Goal: Task Accomplishment & Management: Manage account settings

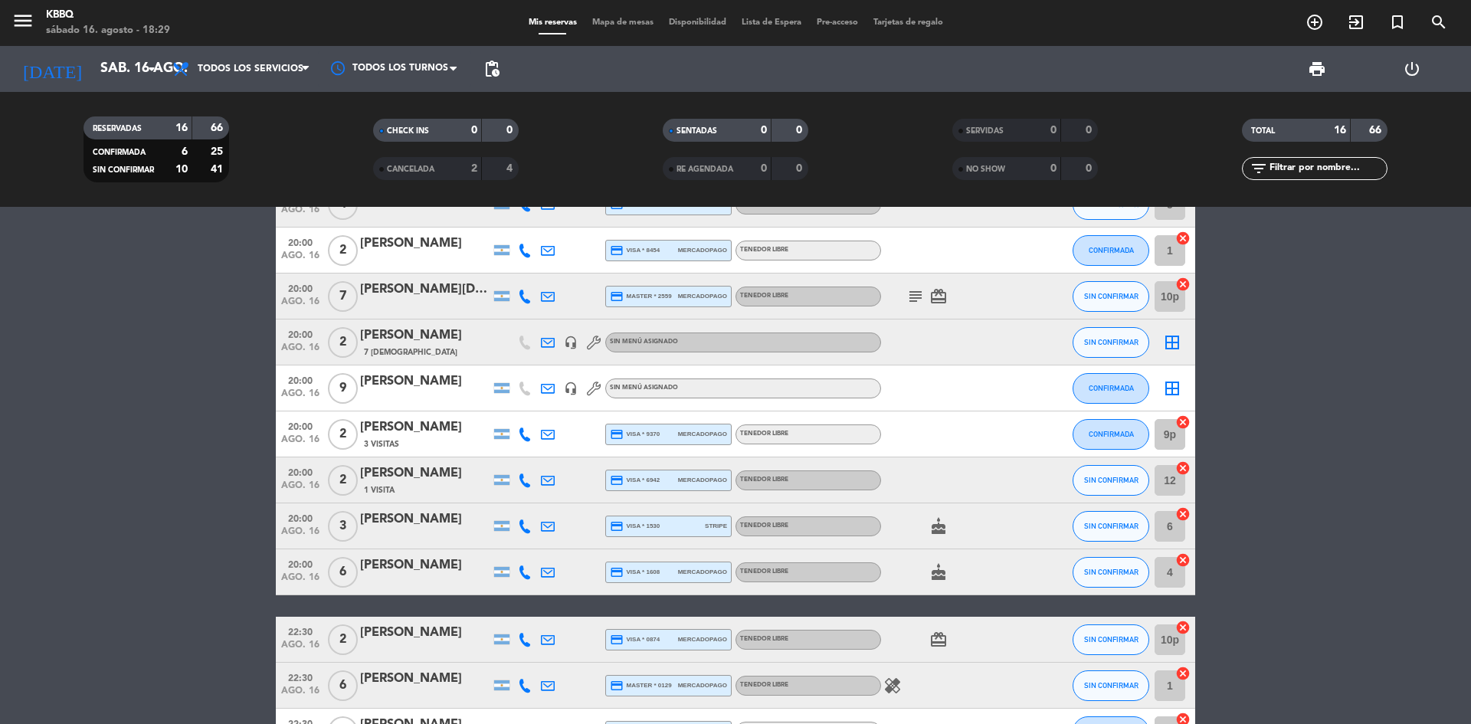
scroll to position [119, 0]
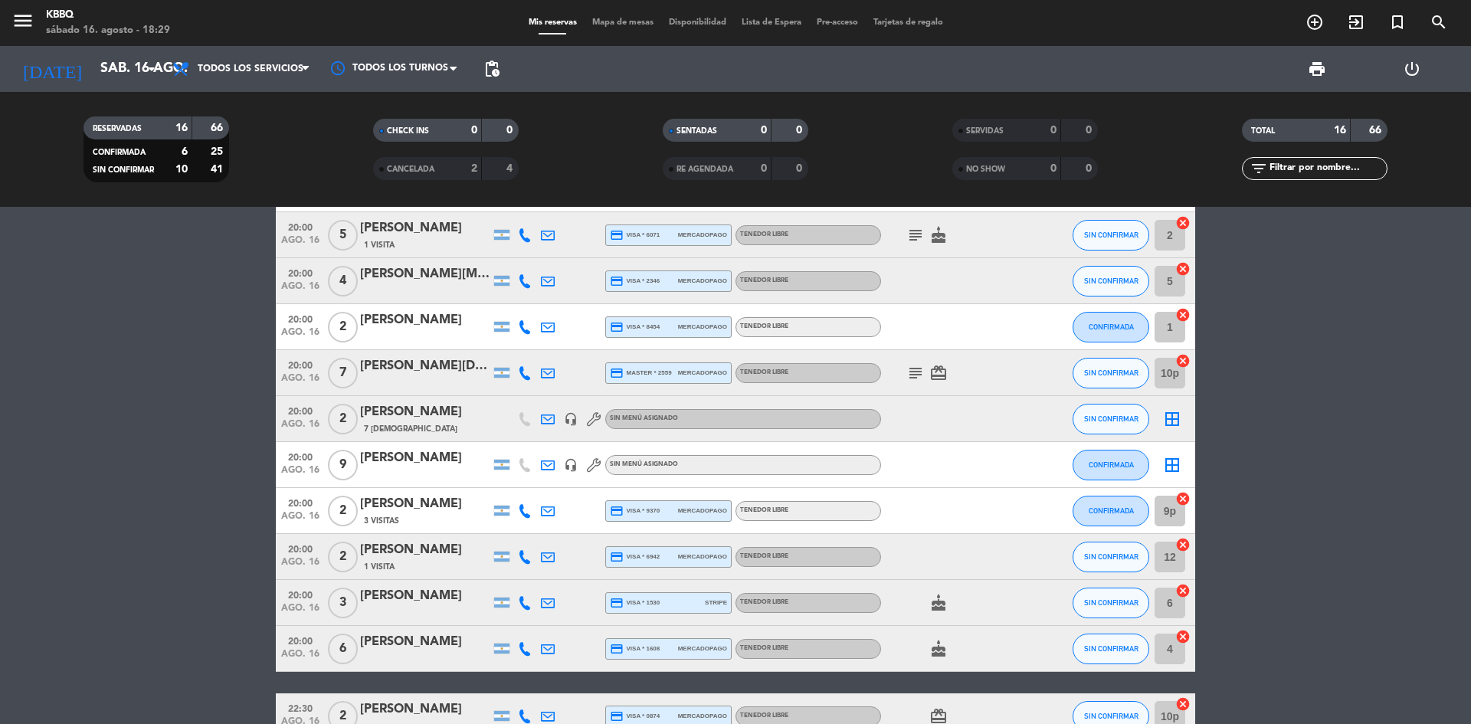
click at [920, 376] on icon "subject" at bounding box center [916, 373] width 18 height 18
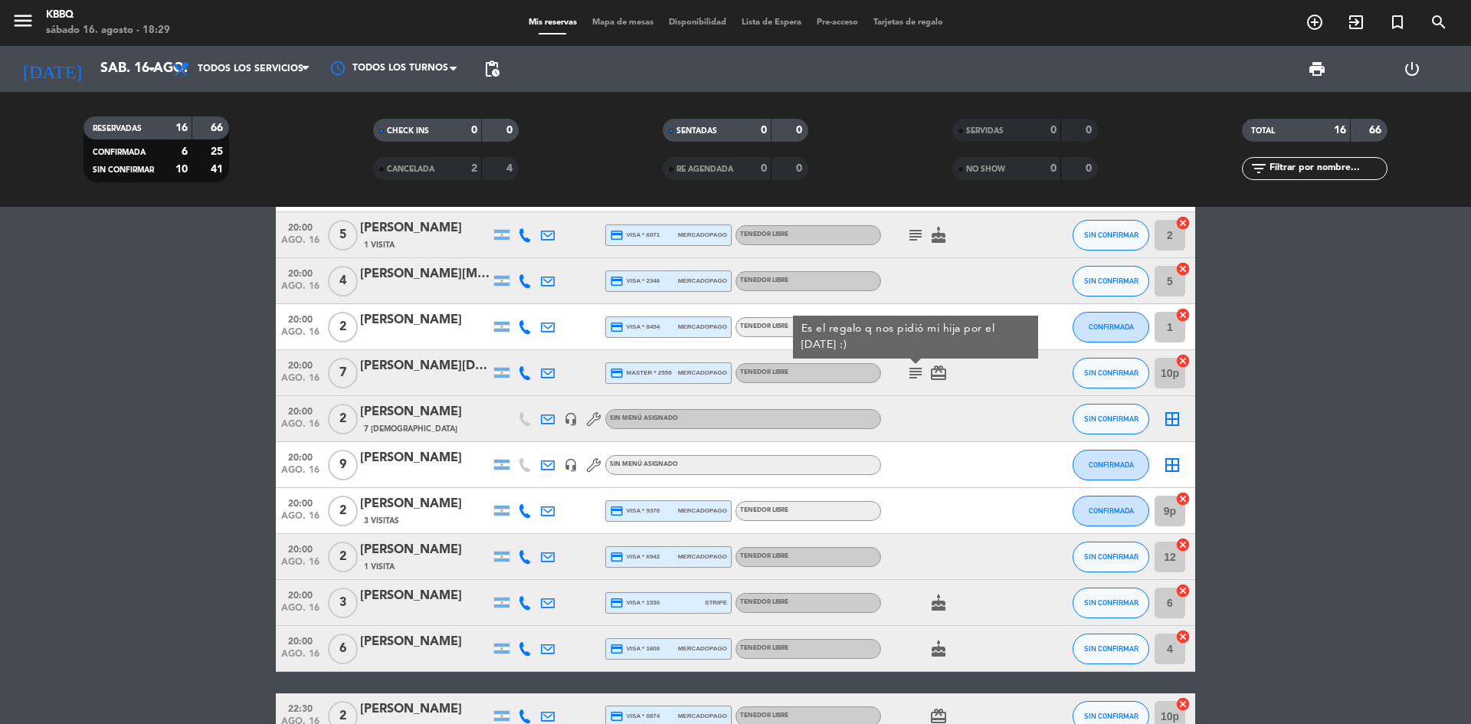
click at [917, 238] on icon "subject" at bounding box center [916, 235] width 18 height 18
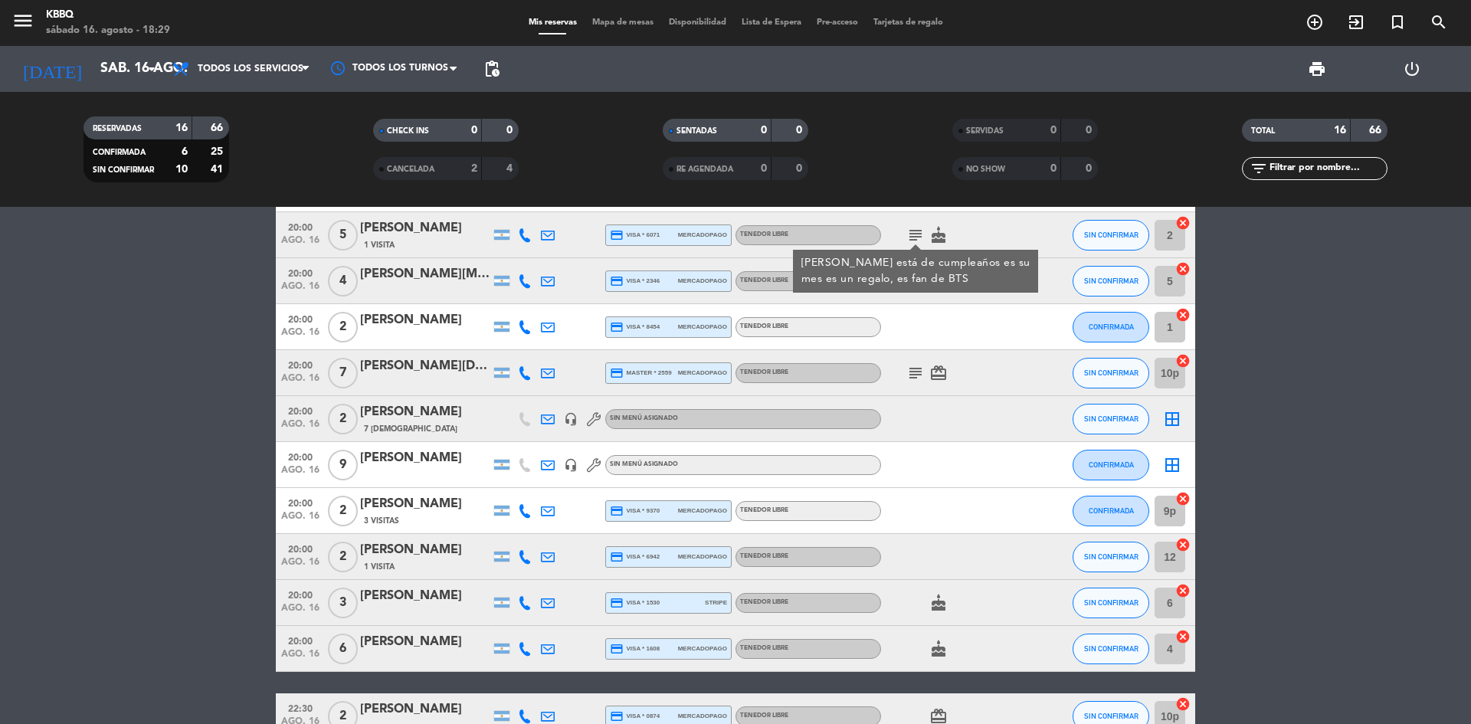
click at [56, 339] on bookings-row "20:00 [DATE] 4 [PERSON_NAME] credit_card visa * 5303 mercadopago Tenedor Libre …" at bounding box center [735, 498] width 1471 height 757
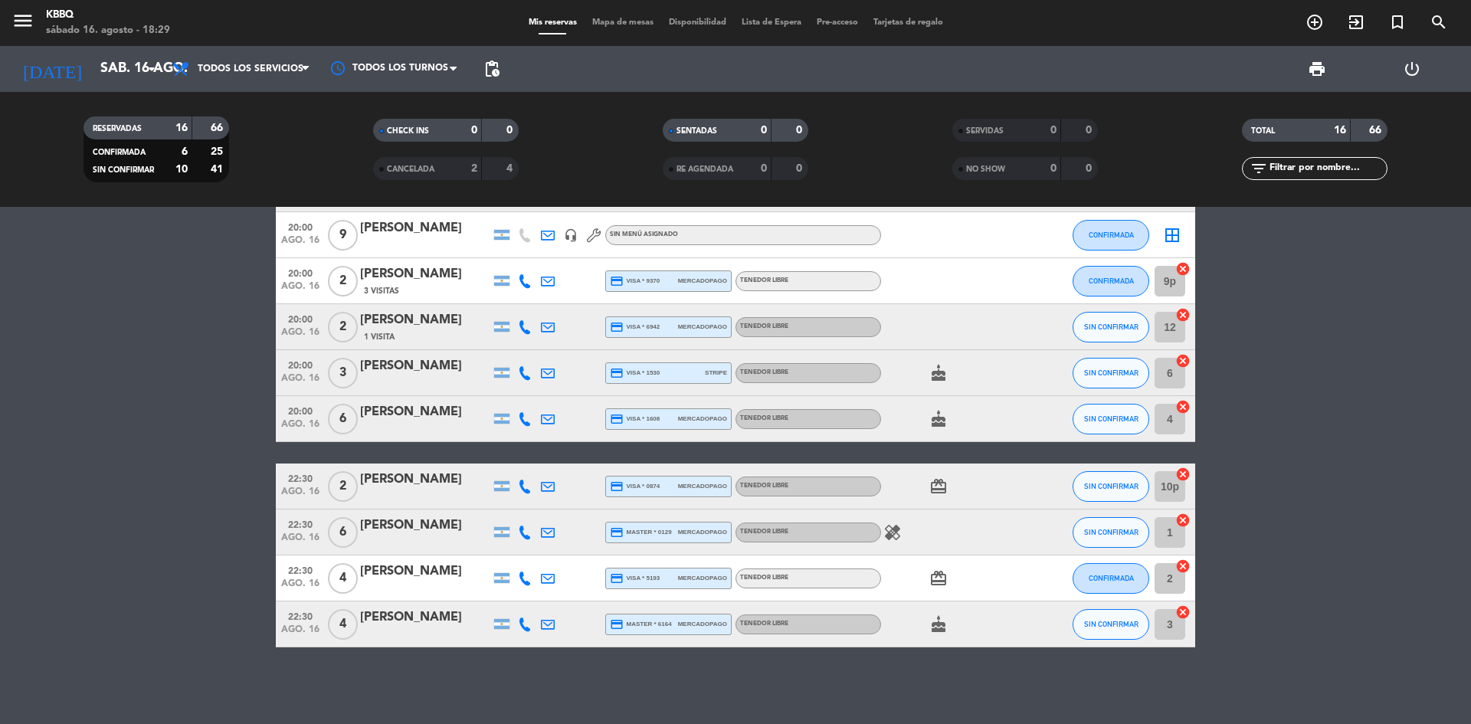
scroll to position [0, 0]
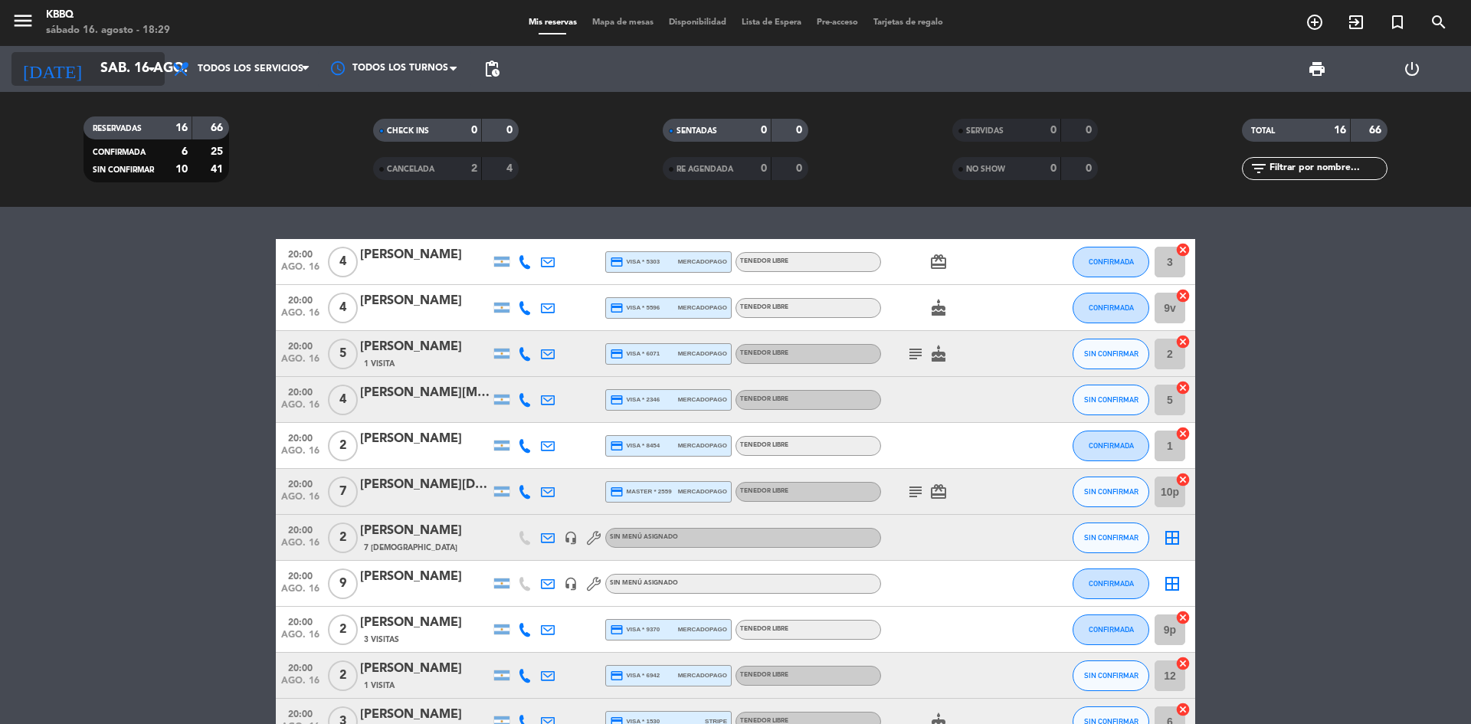
click at [96, 75] on input "sáb. 16 ago." at bounding box center [182, 69] width 178 height 31
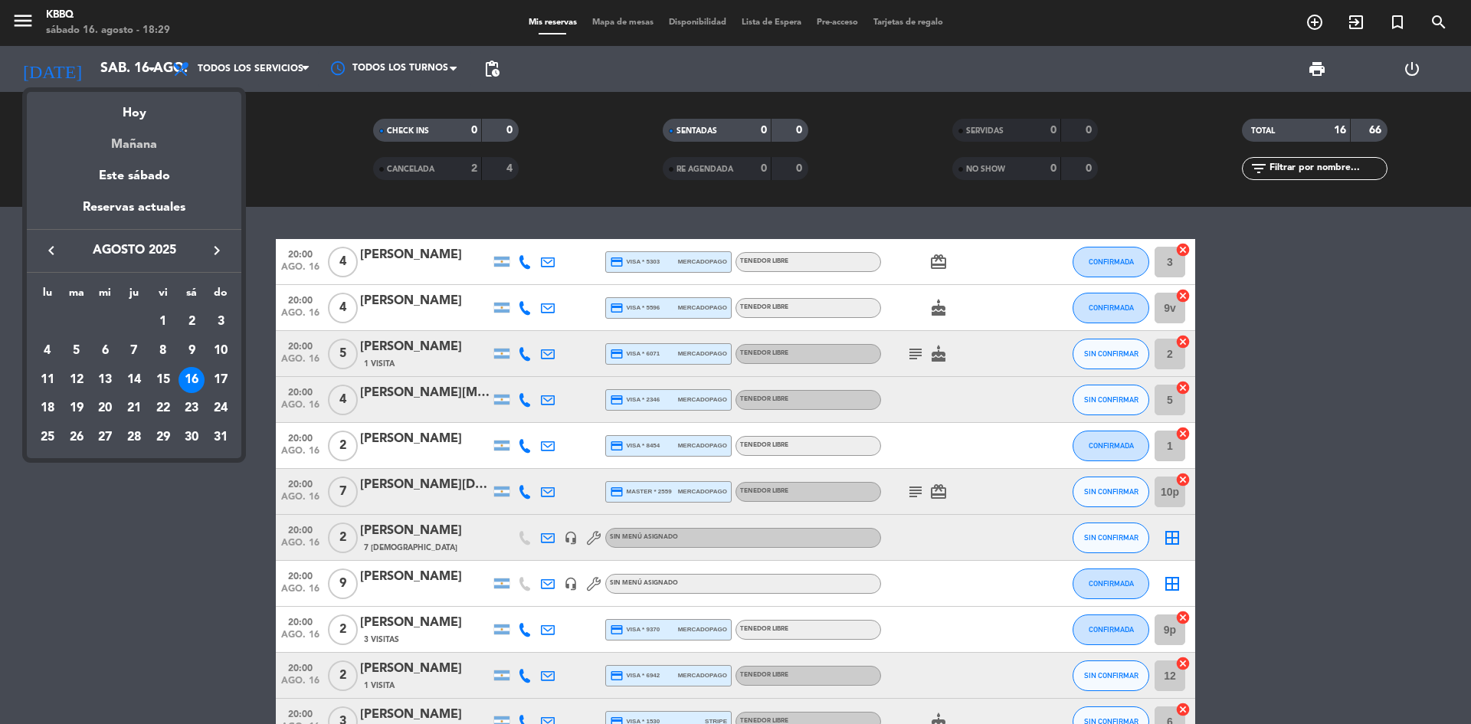
click at [123, 143] on div "Mañana" at bounding box center [134, 138] width 215 height 31
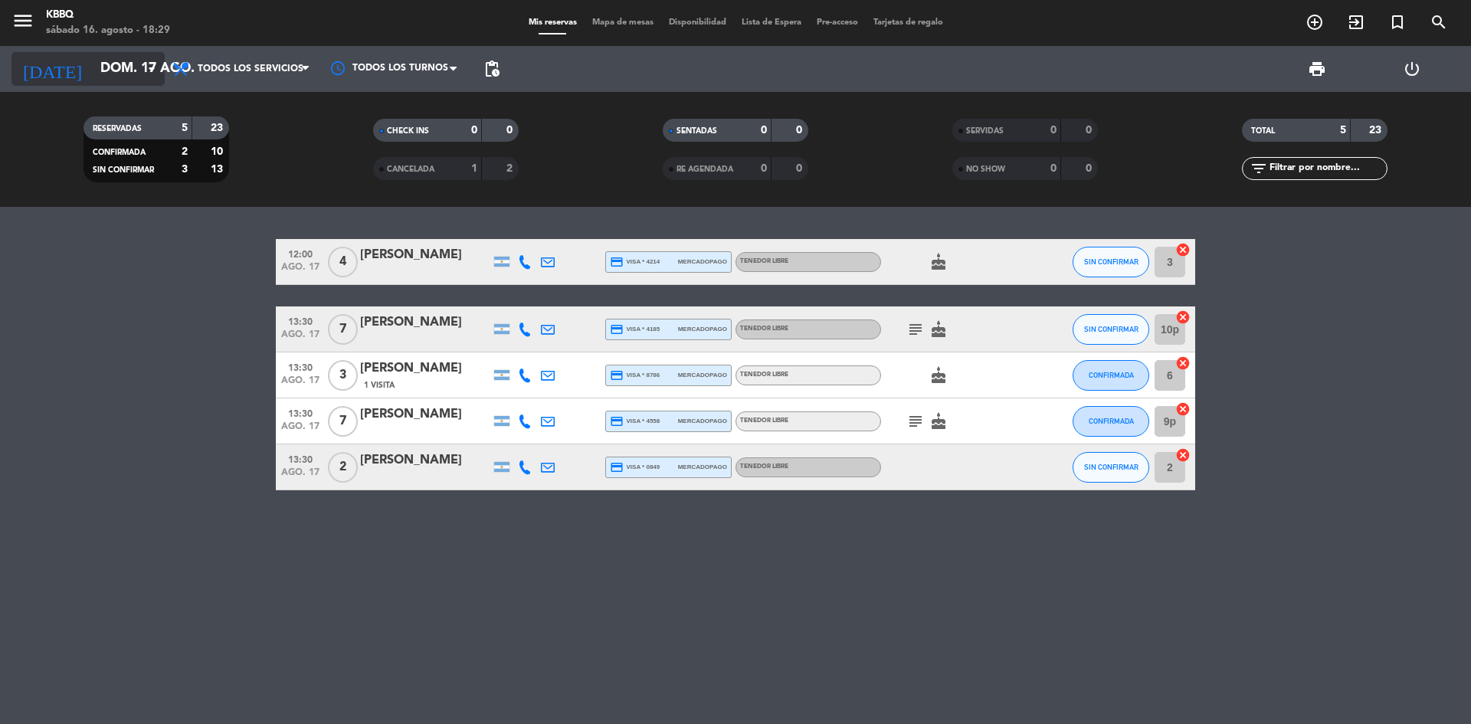
click at [112, 69] on input "dom. 17 ago." at bounding box center [182, 69] width 178 height 31
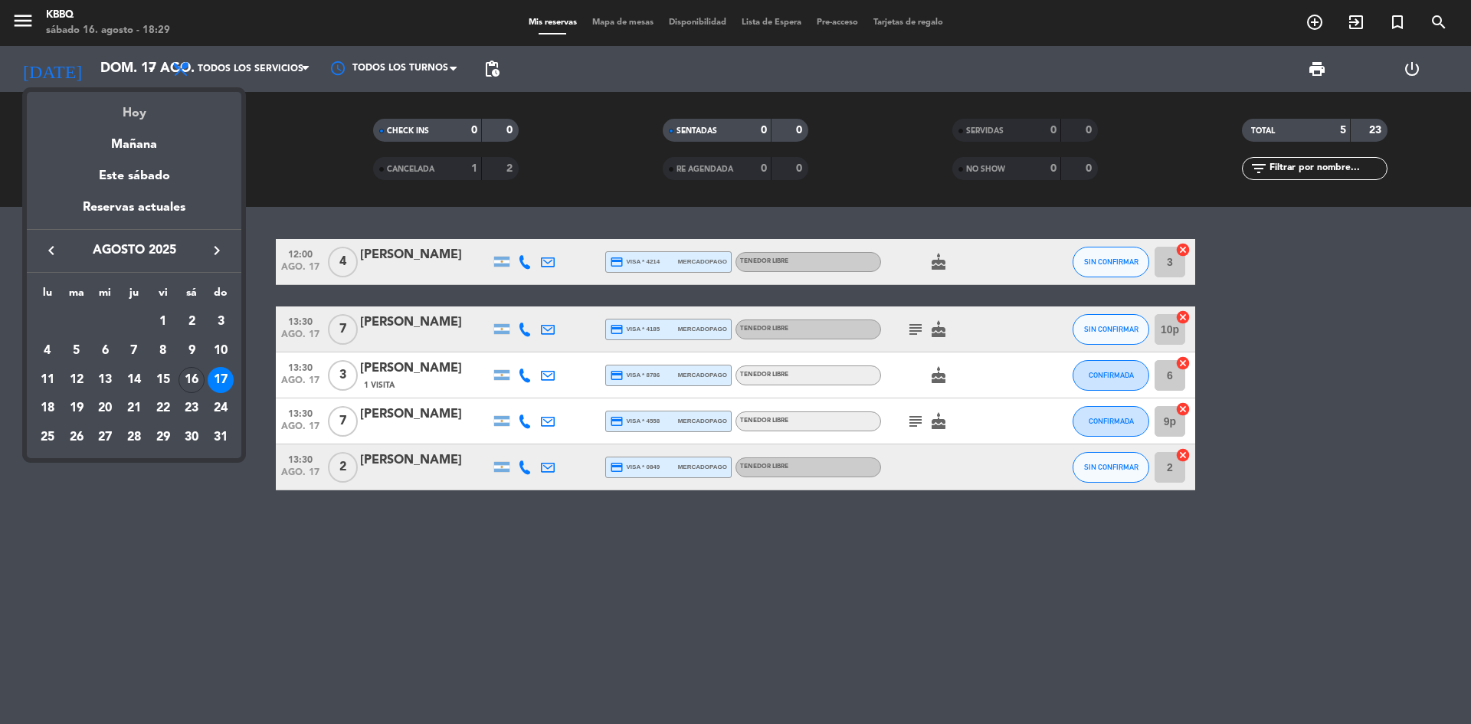
click at [133, 107] on div "Hoy" at bounding box center [134, 107] width 215 height 31
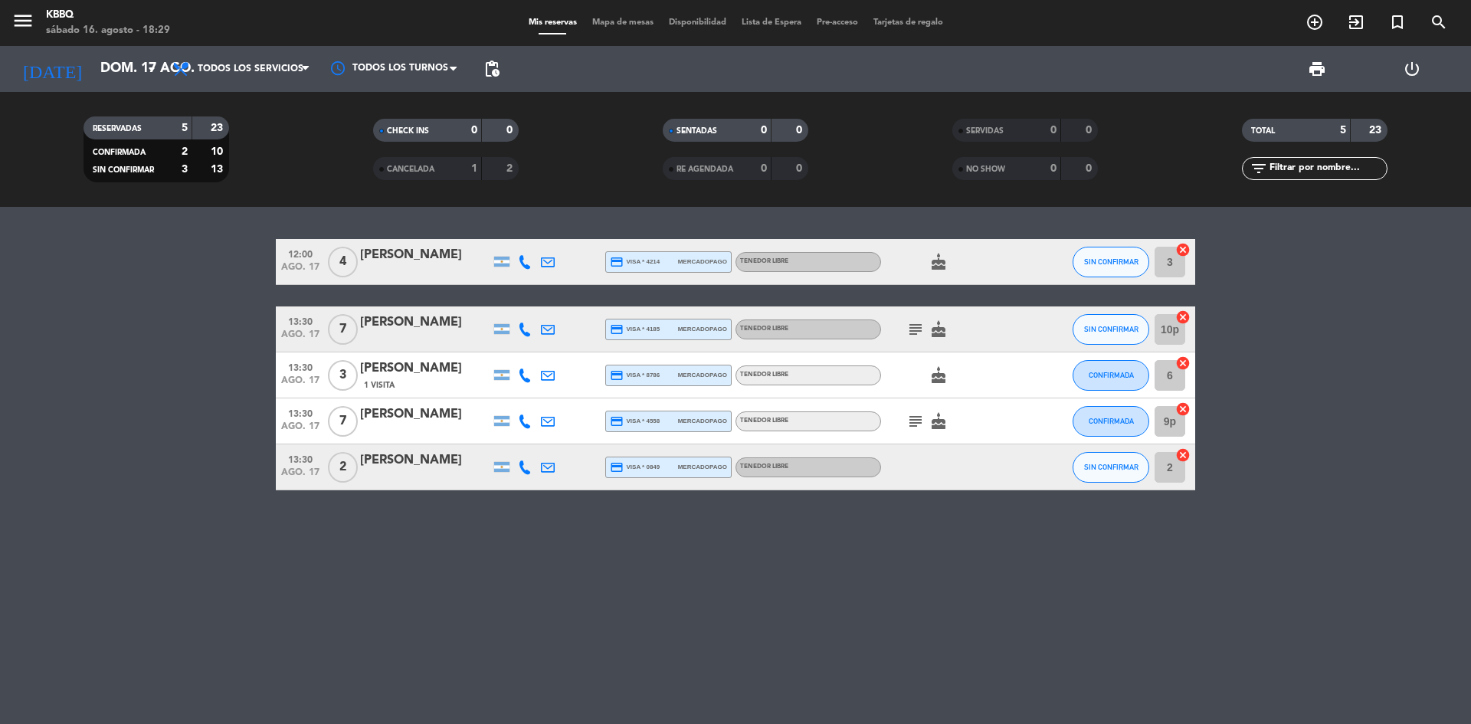
type input "sáb. 16 ago."
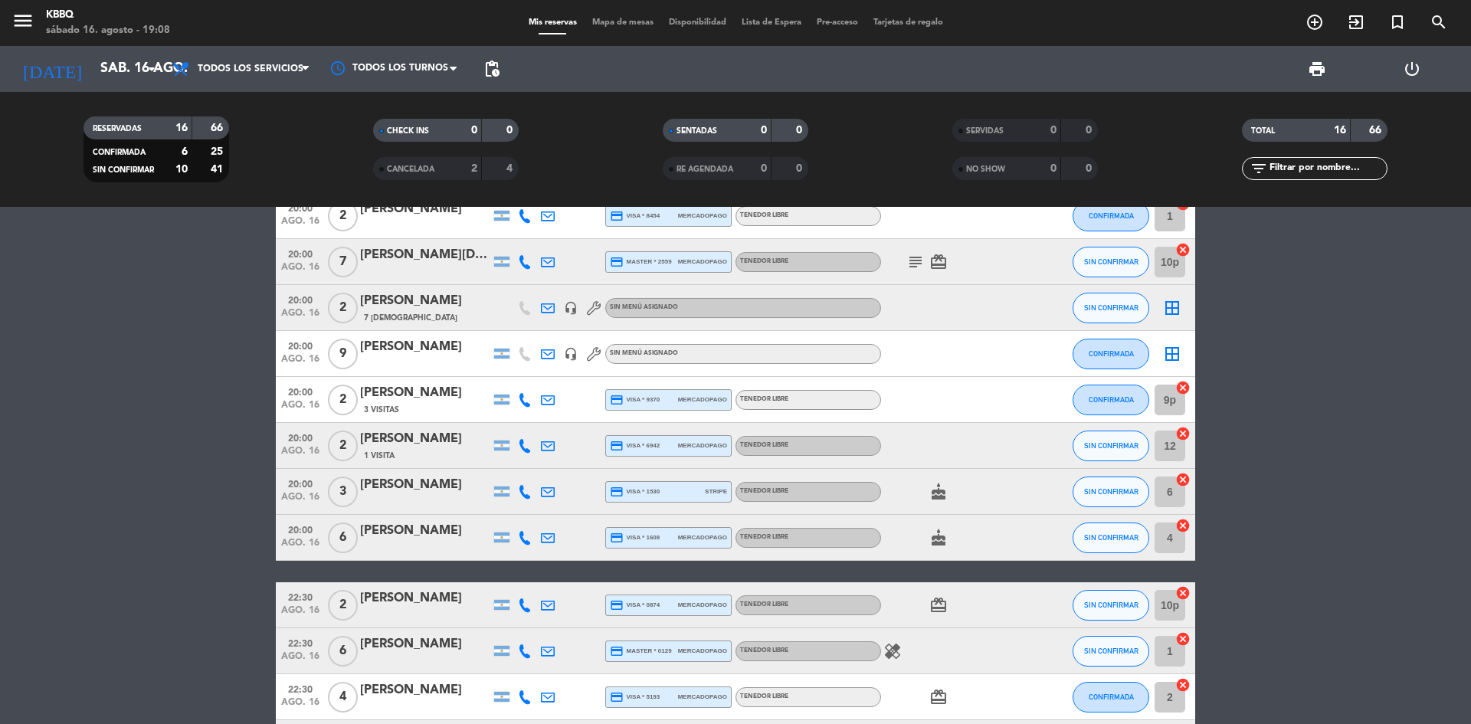
scroll to position [153, 0]
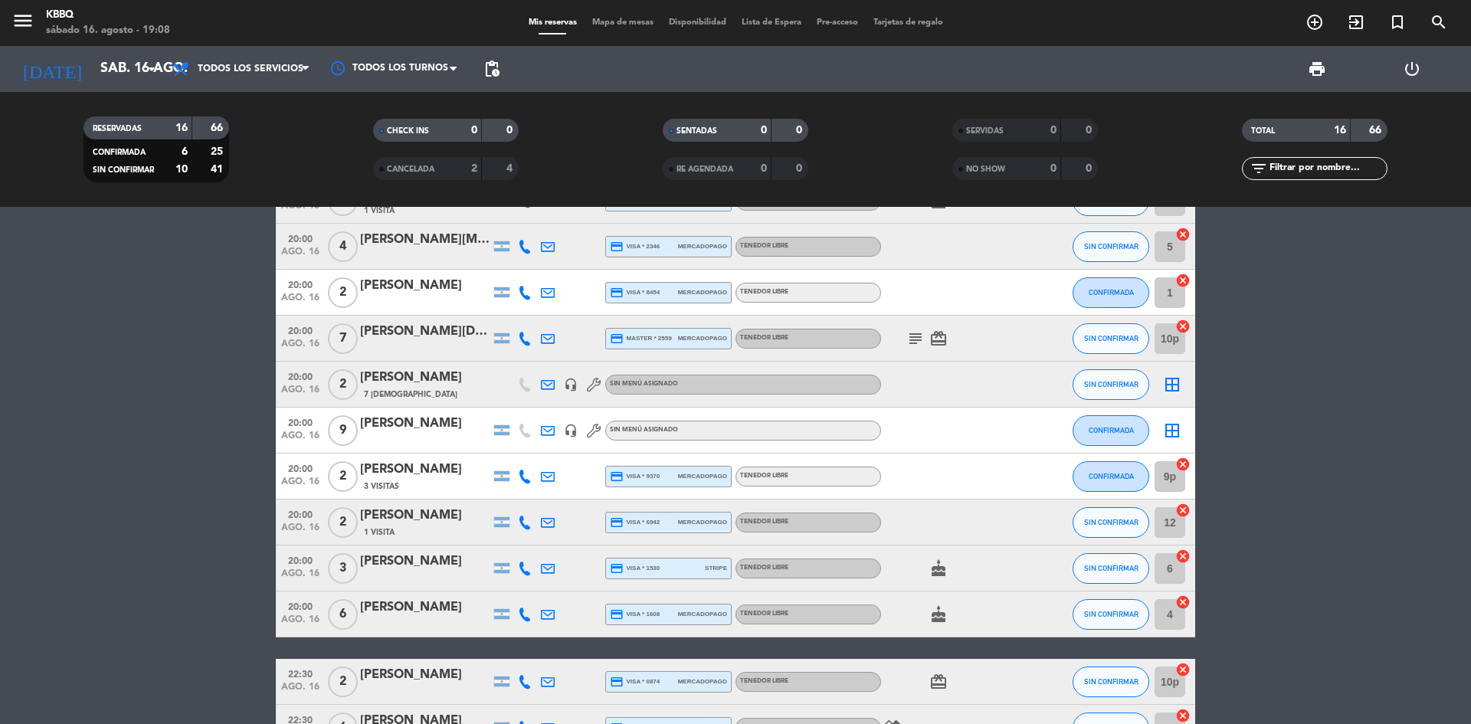
click at [909, 343] on icon "subject" at bounding box center [916, 339] width 18 height 18
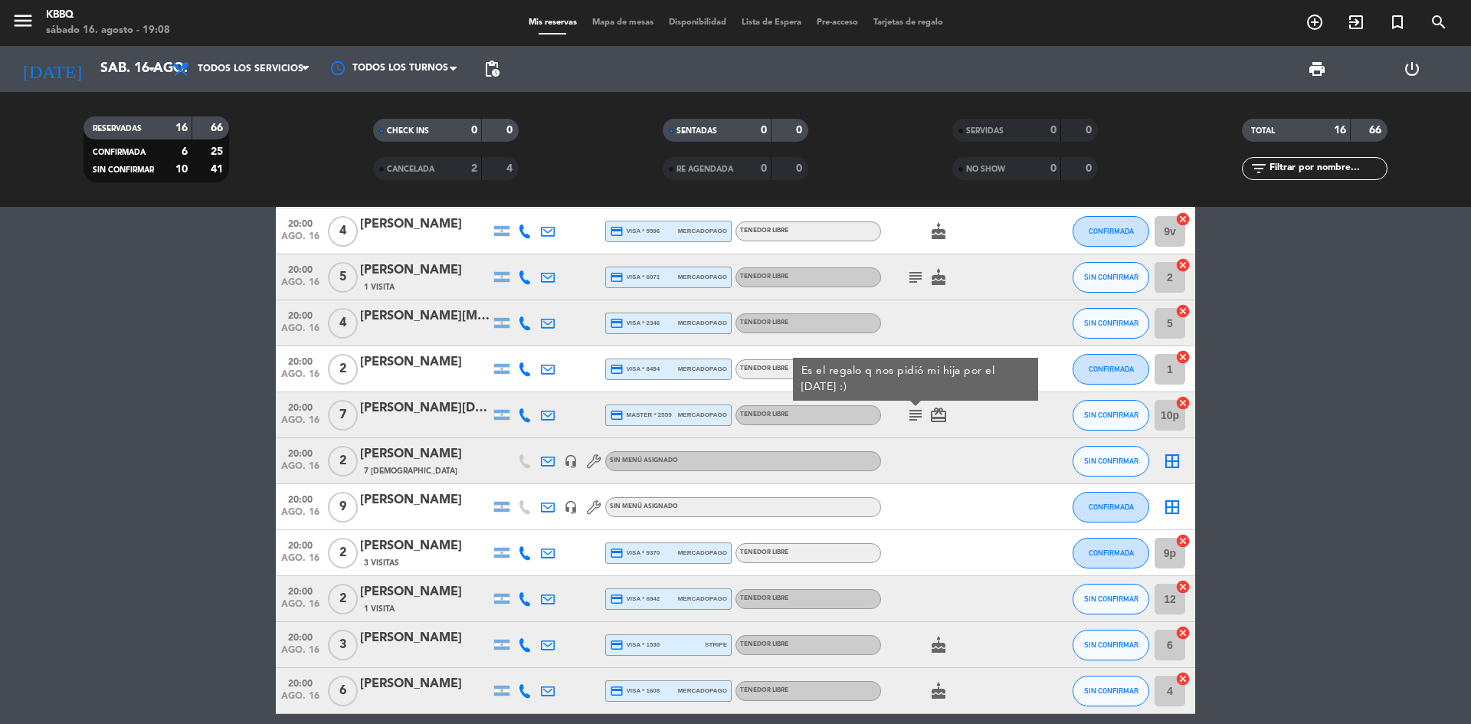
scroll to position [0, 0]
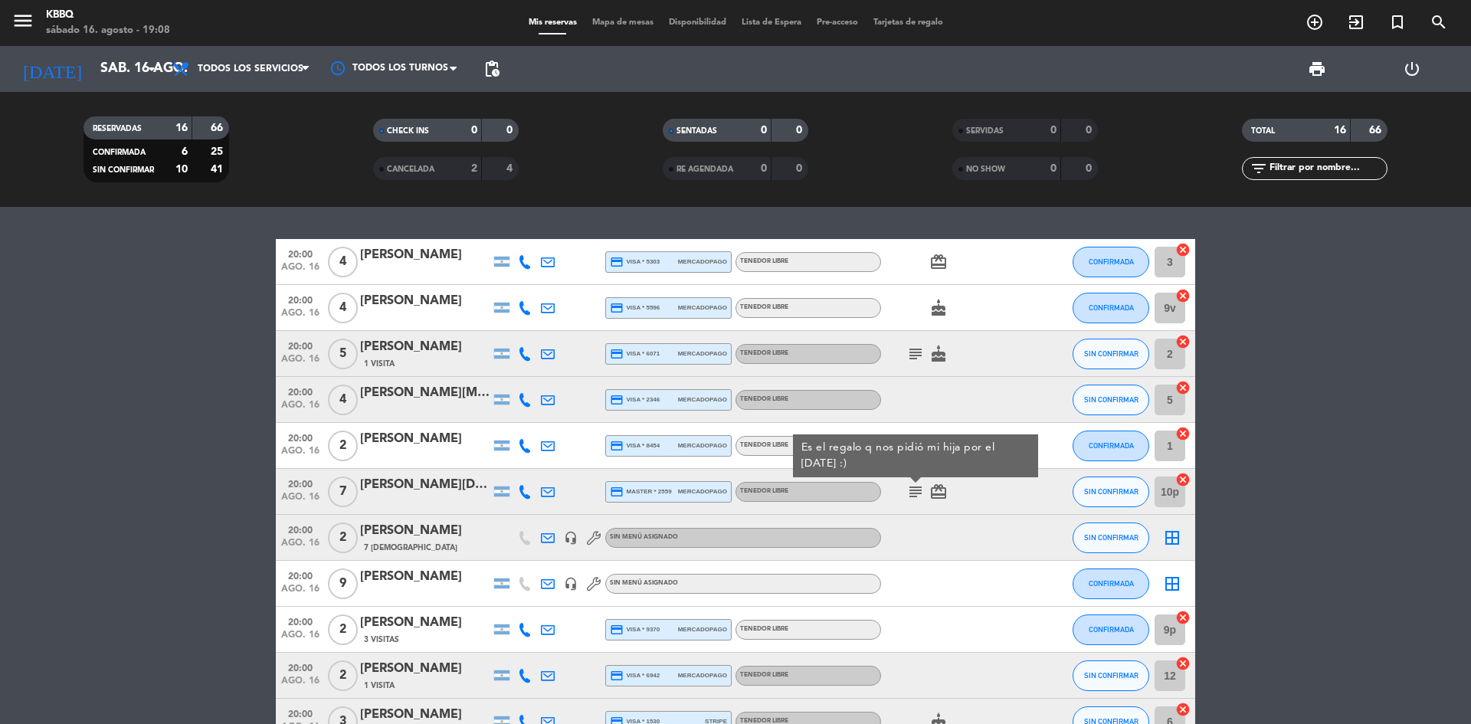
click at [182, 373] on bookings-row "20:00 ago. 16 4 Andrea Sanchez credit_card visa * 5303 mercadopago Tenedor Libr…" at bounding box center [735, 617] width 1471 height 757
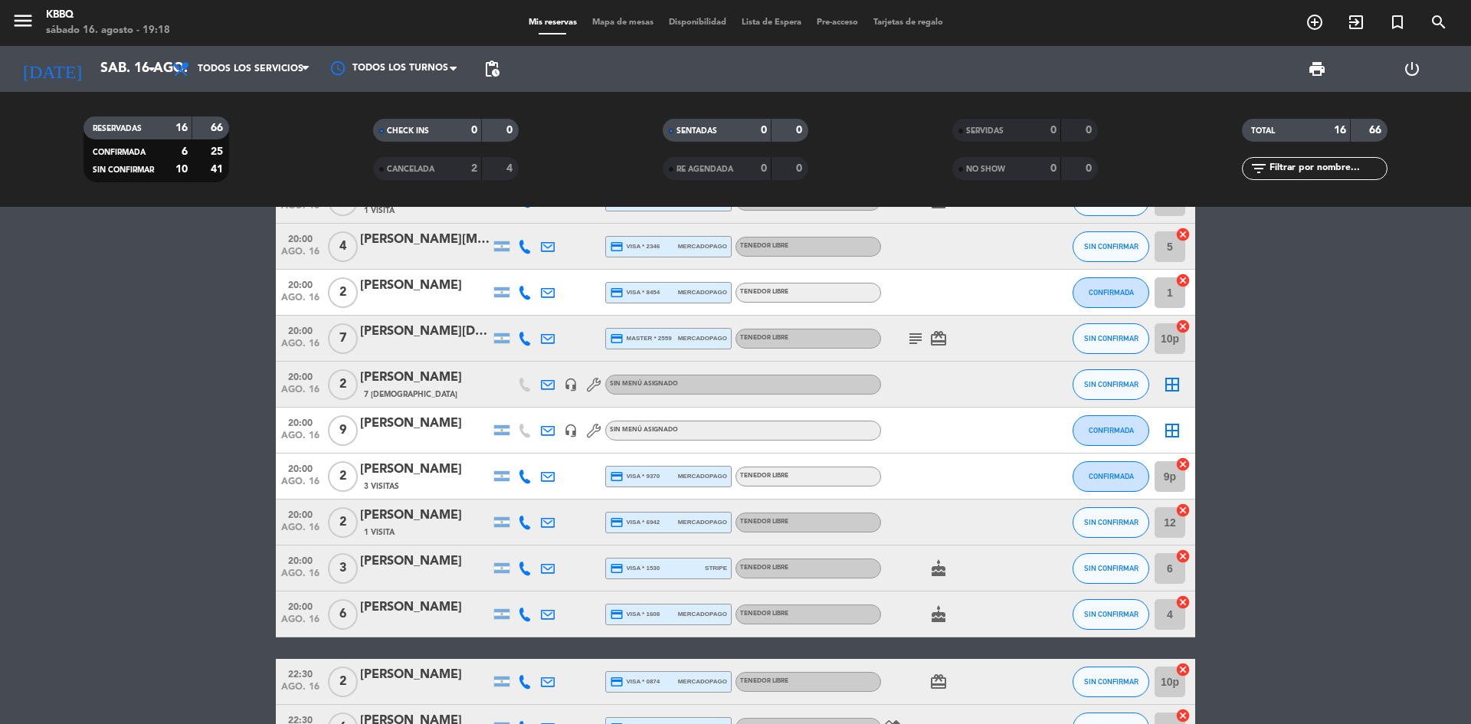
scroll to position [307, 0]
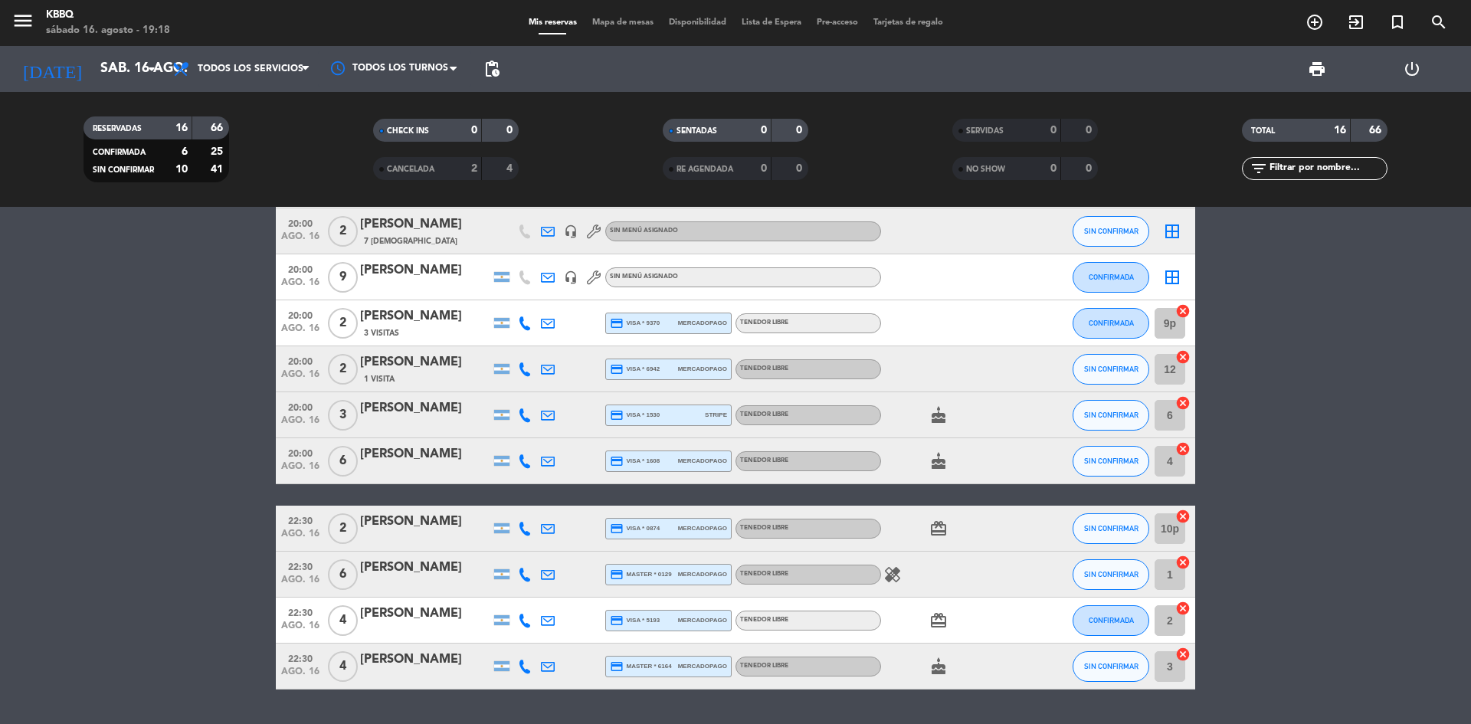
click at [900, 577] on icon "healing" at bounding box center [893, 575] width 18 height 18
click at [891, 575] on icon "healing" at bounding box center [893, 575] width 18 height 18
click at [957, 559] on div "healing Sin tac" at bounding box center [950, 574] width 138 height 45
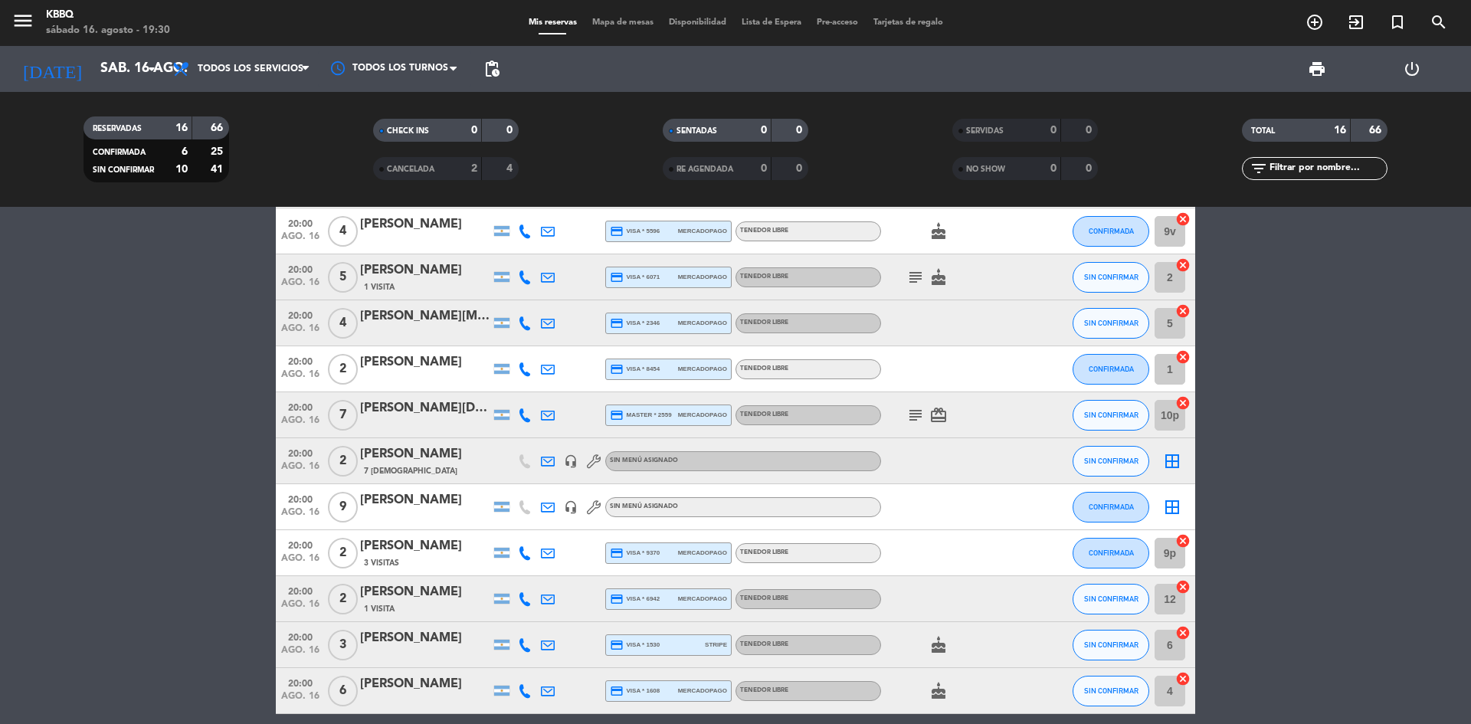
scroll to position [0, 0]
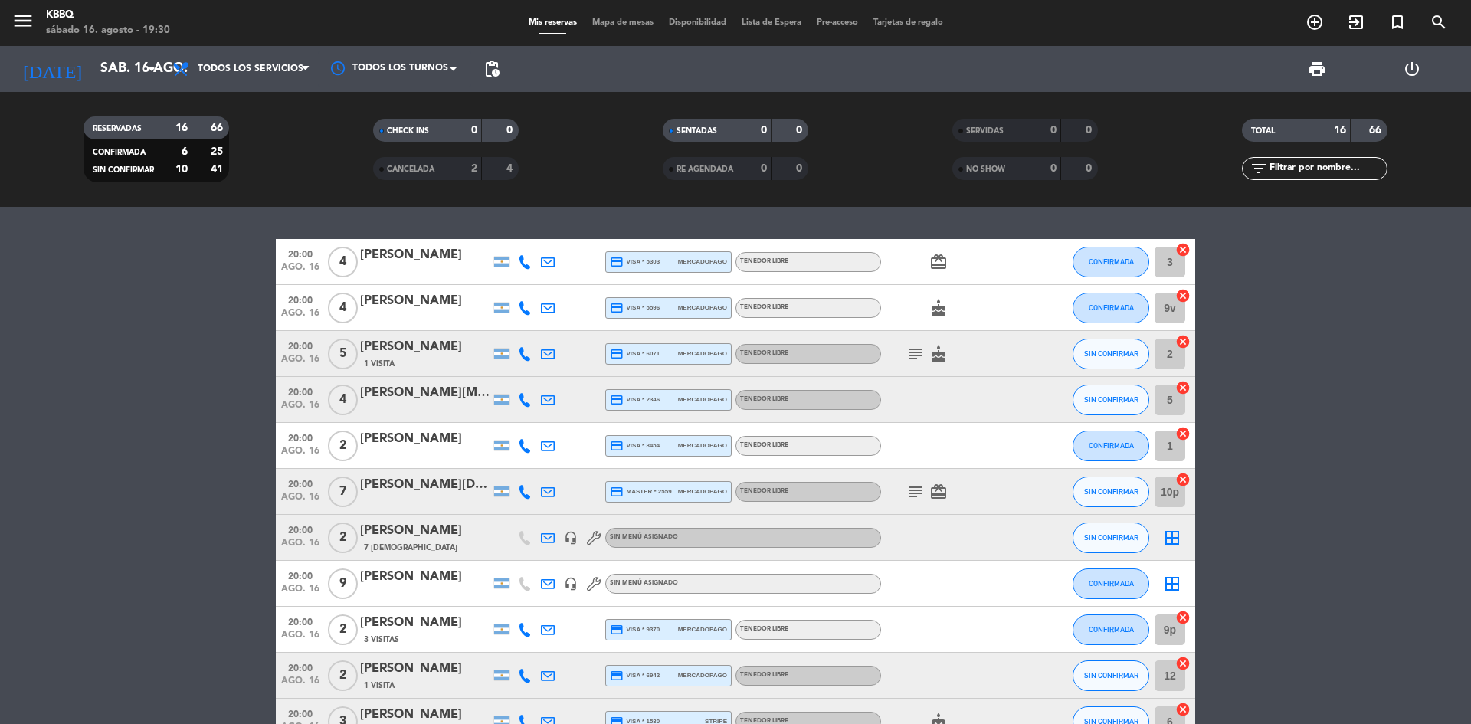
click at [897, 491] on div "subject card_giftcard" at bounding box center [950, 491] width 138 height 45
click at [907, 491] on icon "subject" at bounding box center [916, 492] width 18 height 18
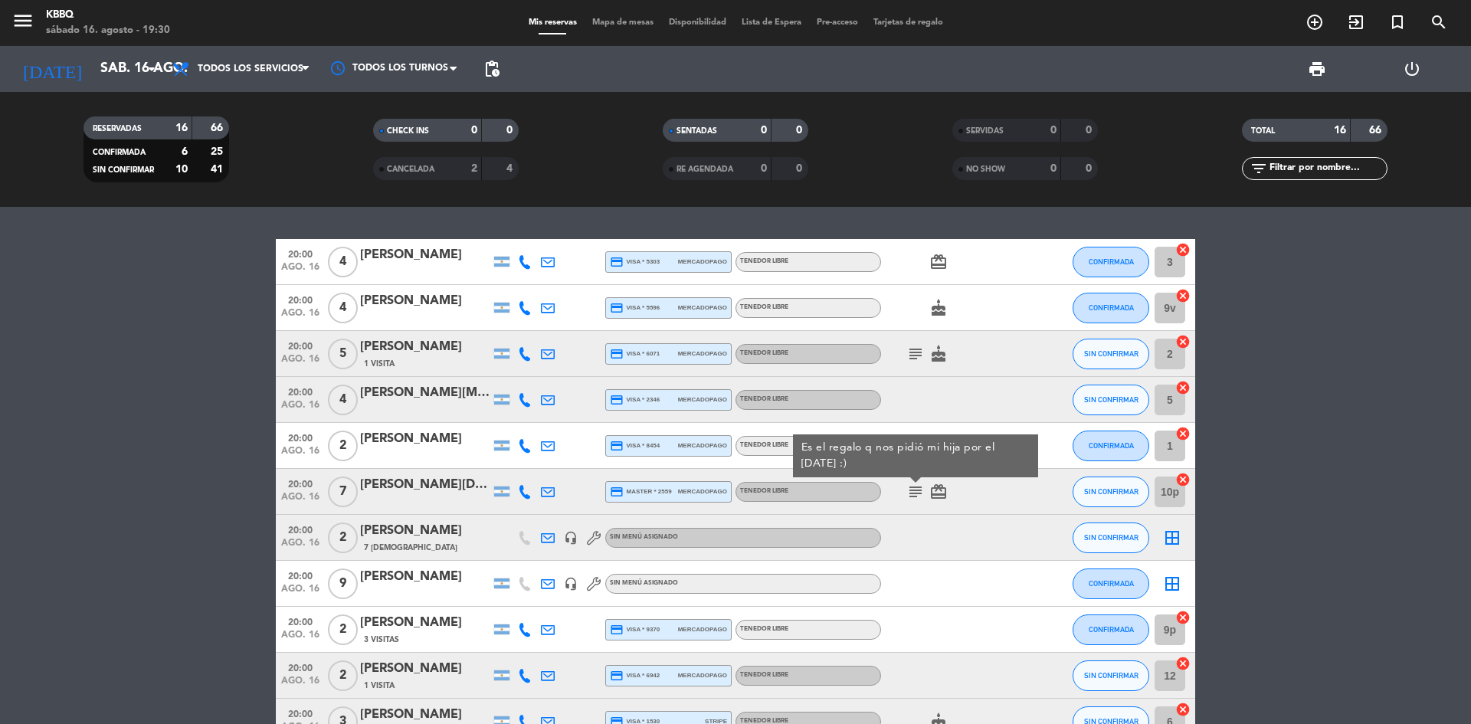
click at [915, 345] on icon "subject" at bounding box center [916, 354] width 18 height 18
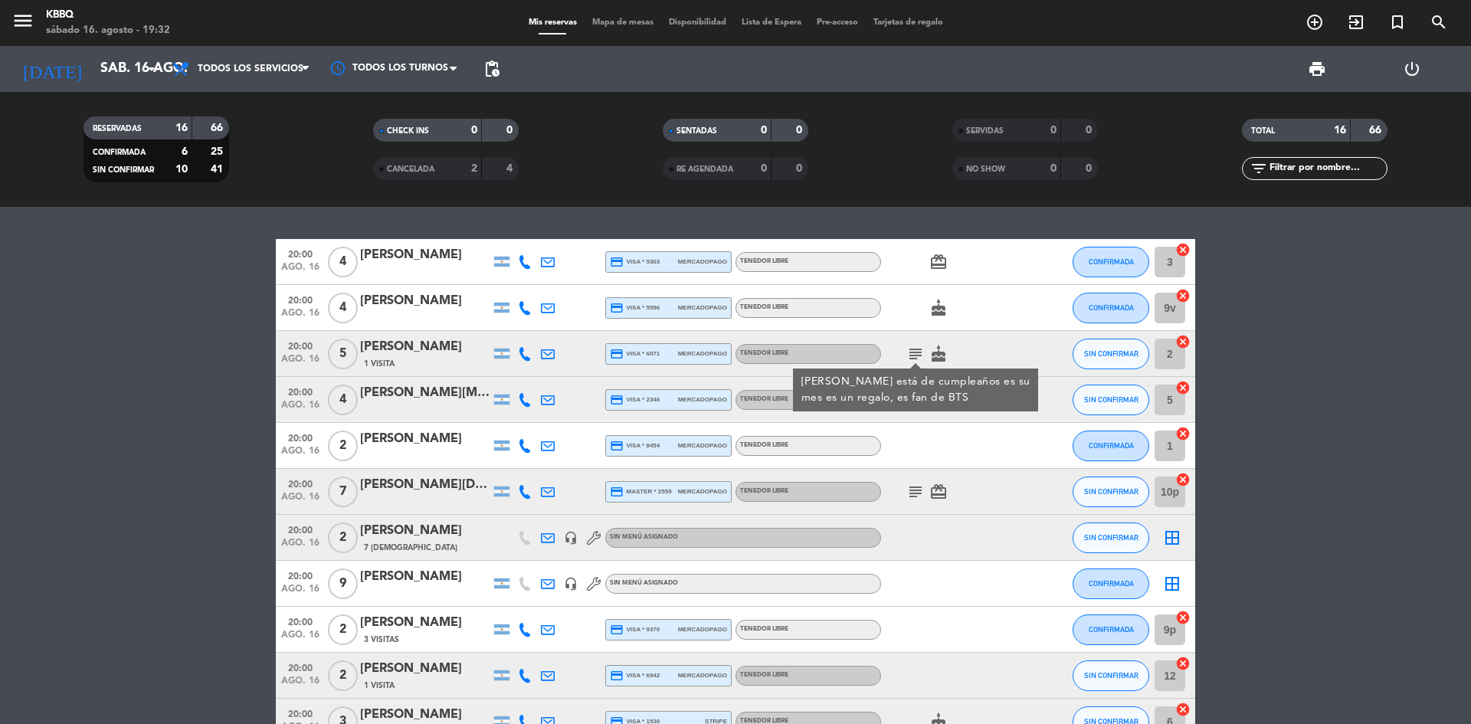
click at [983, 333] on div "subject Tatiana Latorre está de cumpleaños es su mes es un regalo, es fan de BT…" at bounding box center [950, 353] width 138 height 45
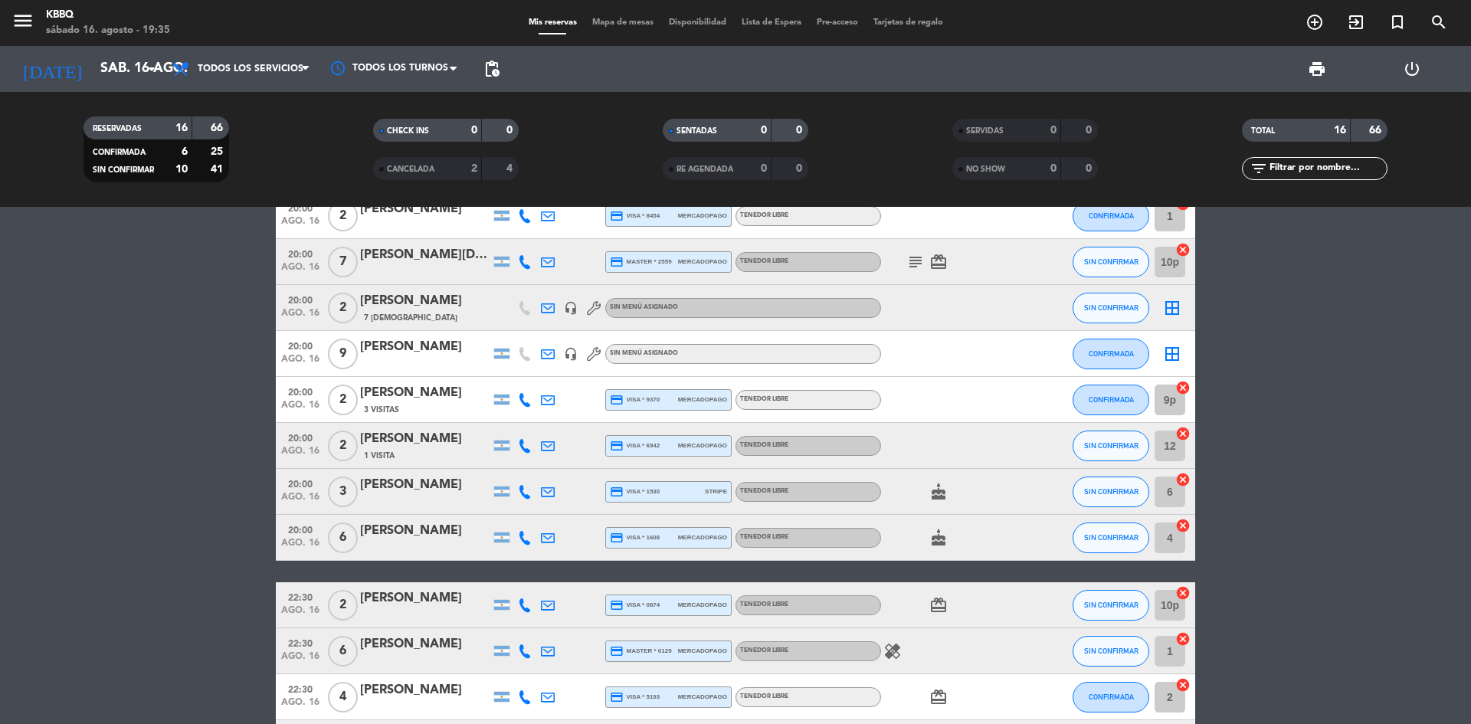
scroll to position [153, 0]
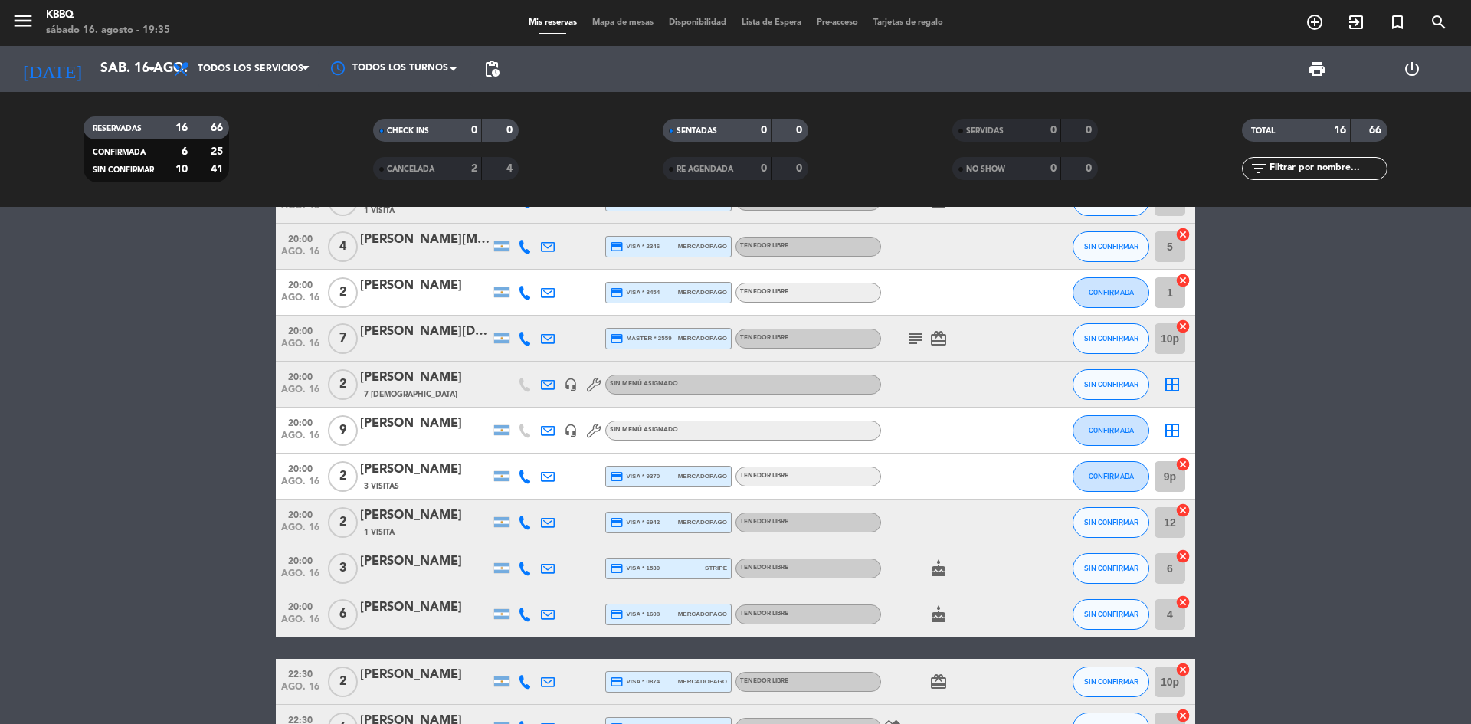
click at [918, 346] on icon "subject" at bounding box center [916, 339] width 18 height 18
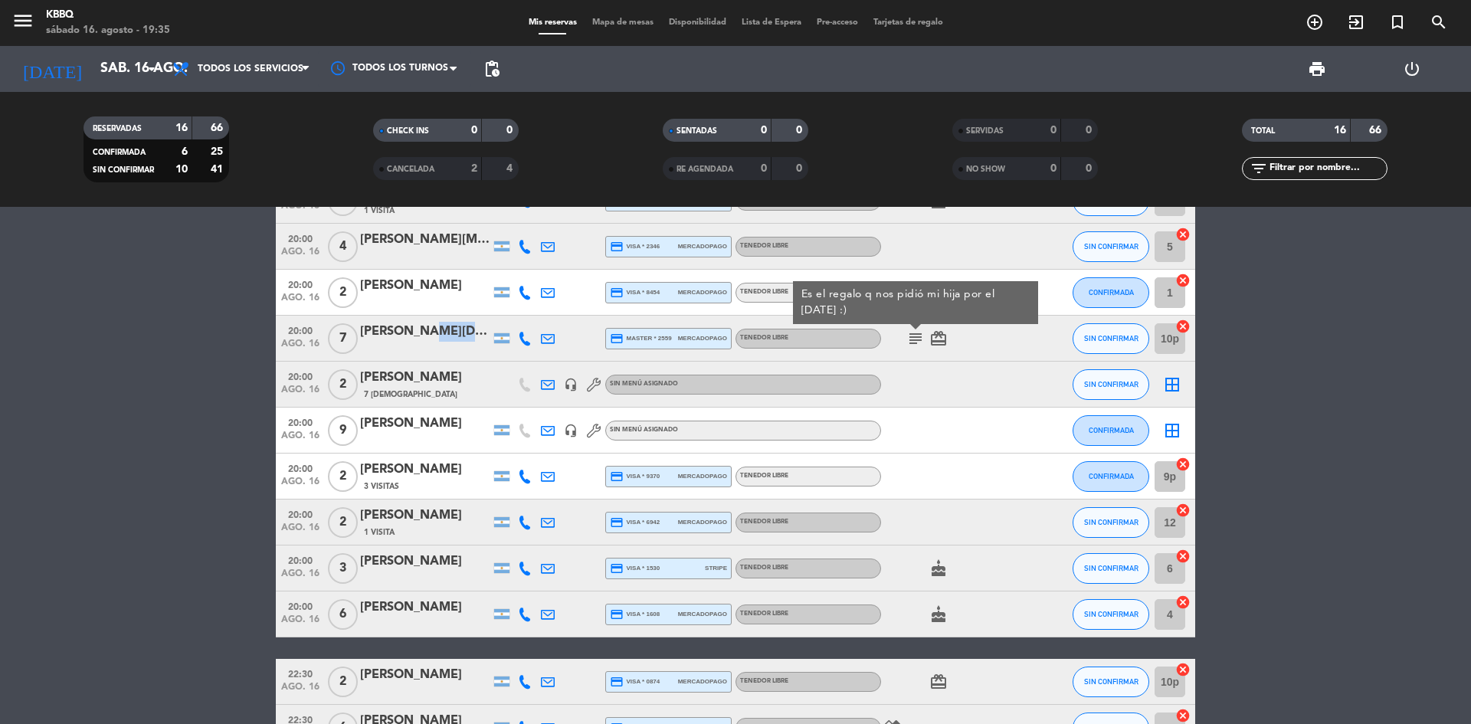
drag, startPoint x: 406, startPoint y: 333, endPoint x: 495, endPoint y: 340, distance: 89.2
click at [495, 340] on div "20:00 ago. 16 7 Julieta Evangelista credit_card master * 2559 mercadopago Tened…" at bounding box center [736, 339] width 920 height 46
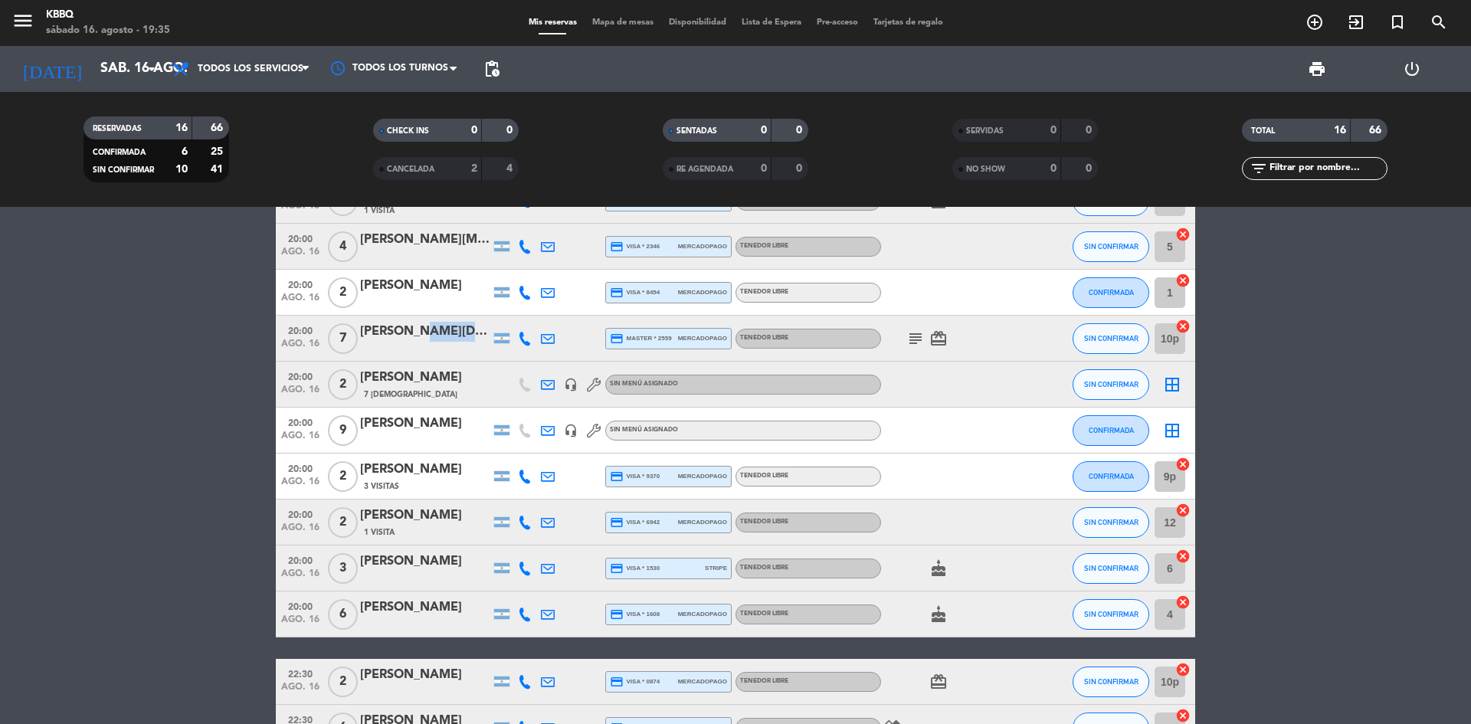
drag, startPoint x: 404, startPoint y: 331, endPoint x: 477, endPoint y: 333, distance: 72.8
click at [477, 333] on div "[PERSON_NAME][DEMOGRAPHIC_DATA]" at bounding box center [425, 332] width 130 height 20
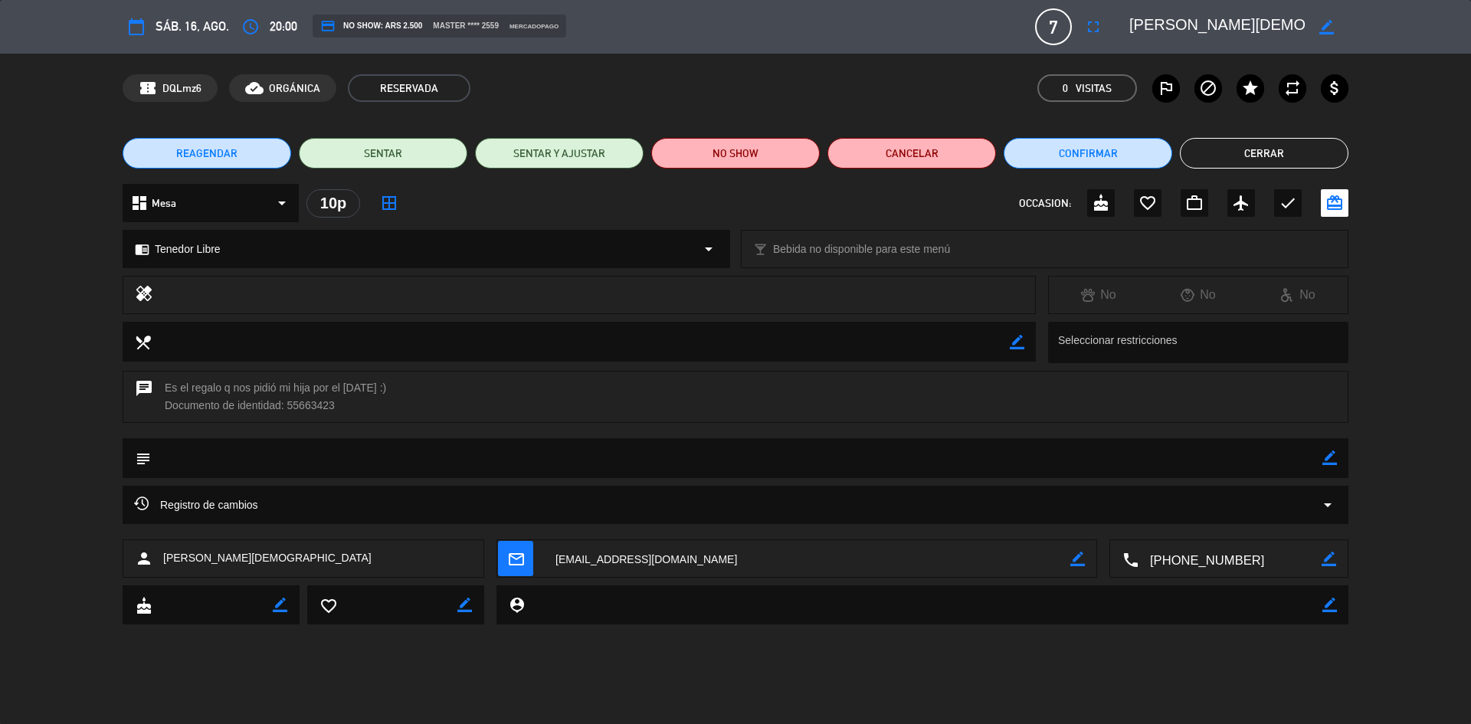
click at [1298, 156] on button "Cerrar" at bounding box center [1264, 153] width 169 height 31
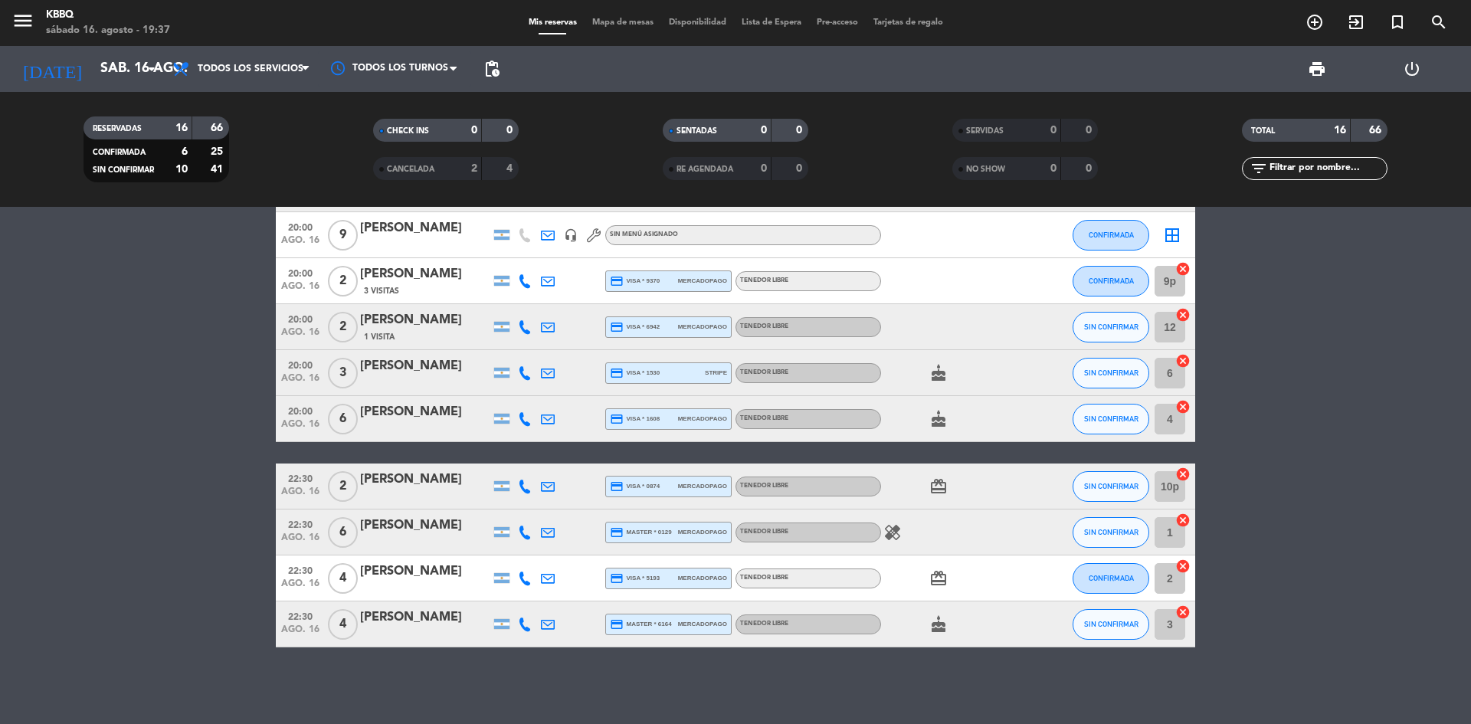
scroll to position [0, 0]
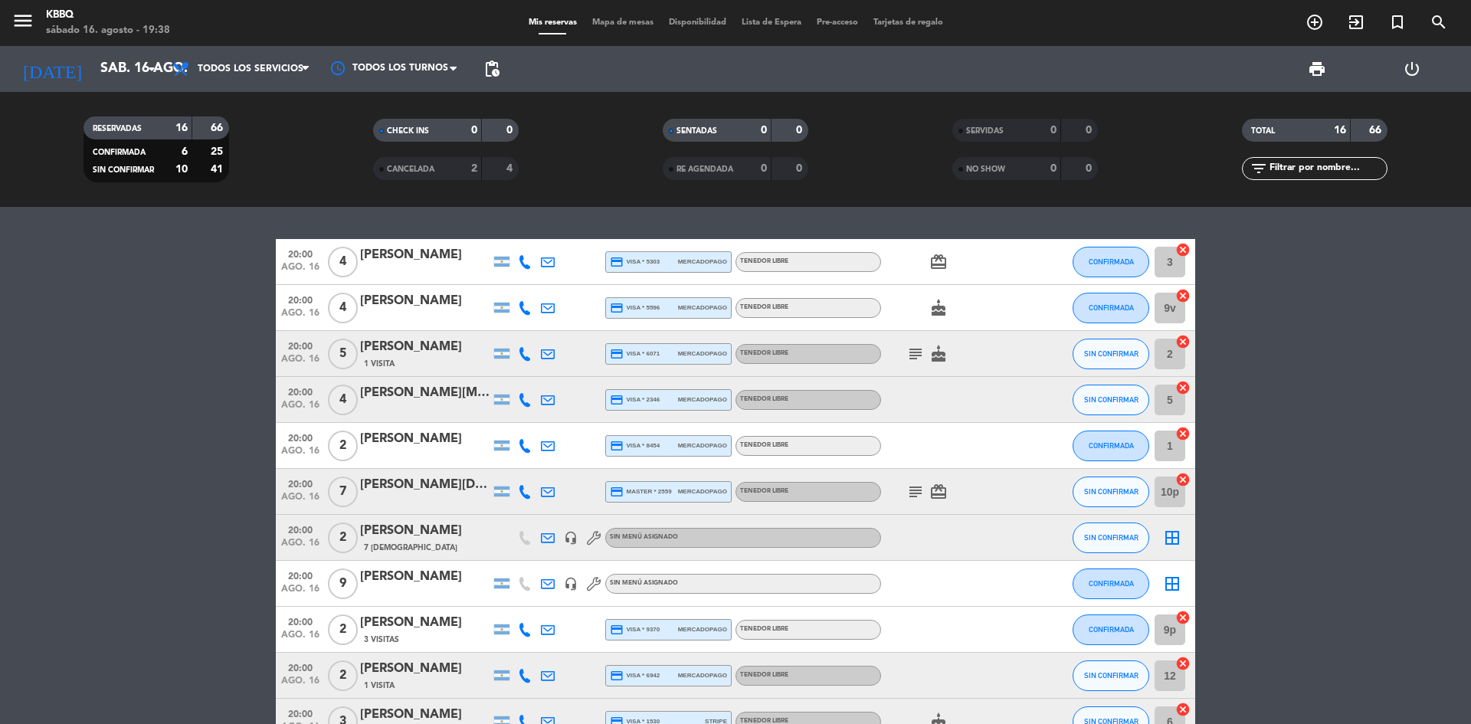
click at [776, 141] on div "SENTADAS 0 0" at bounding box center [736, 130] width 146 height 23
click at [438, 126] on div "CHECK INS" at bounding box center [412, 131] width 71 height 18
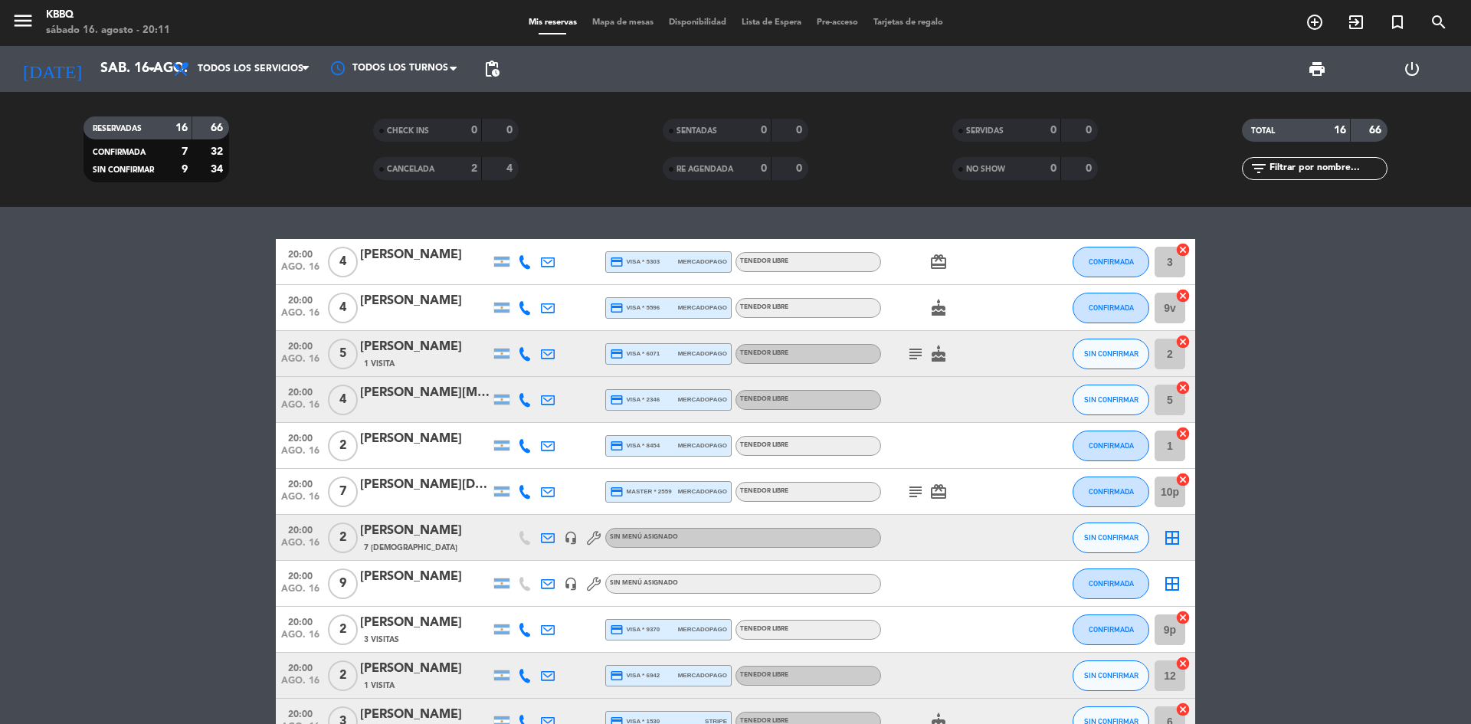
click at [910, 356] on icon "subject" at bounding box center [916, 354] width 18 height 18
click at [1099, 274] on button "CONFIRMADA" at bounding box center [1111, 262] width 77 height 31
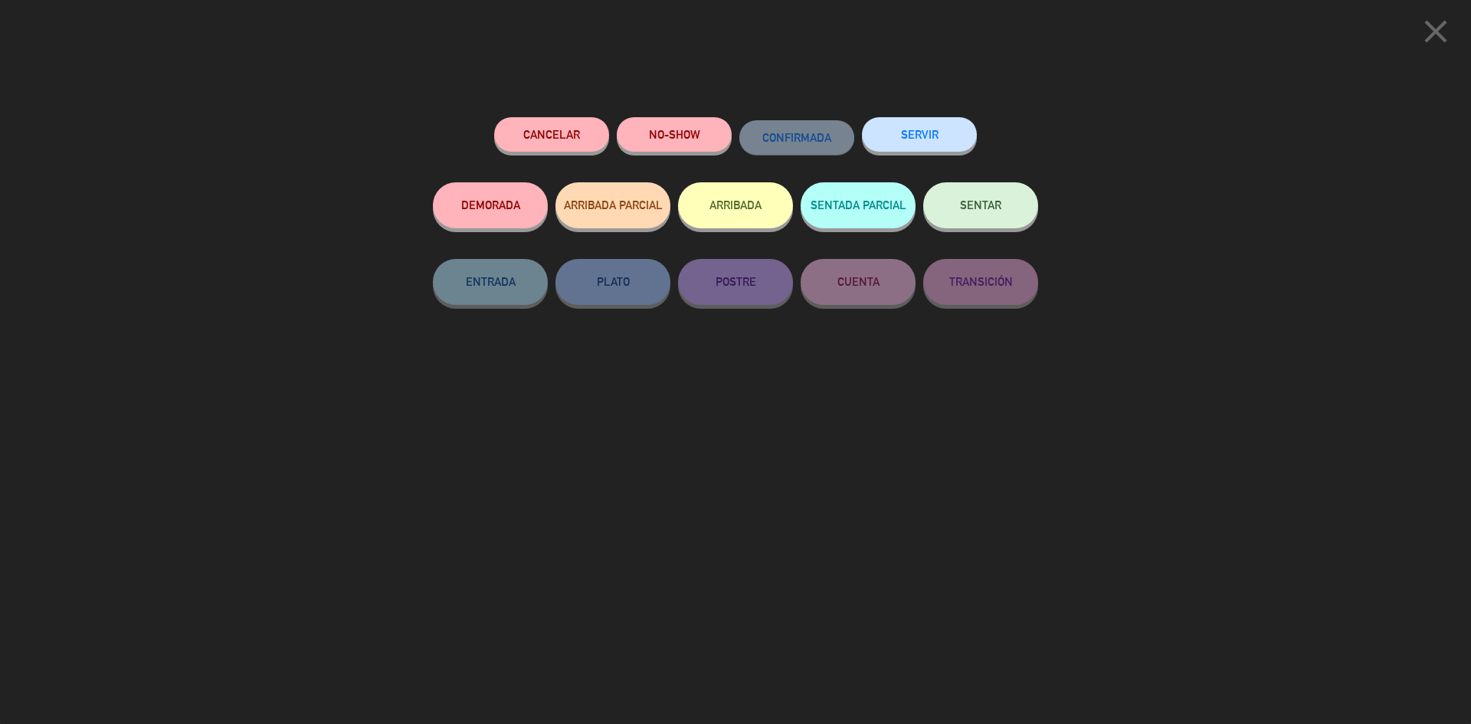
click at [1452, 31] on icon "close" at bounding box center [1436, 31] width 38 height 38
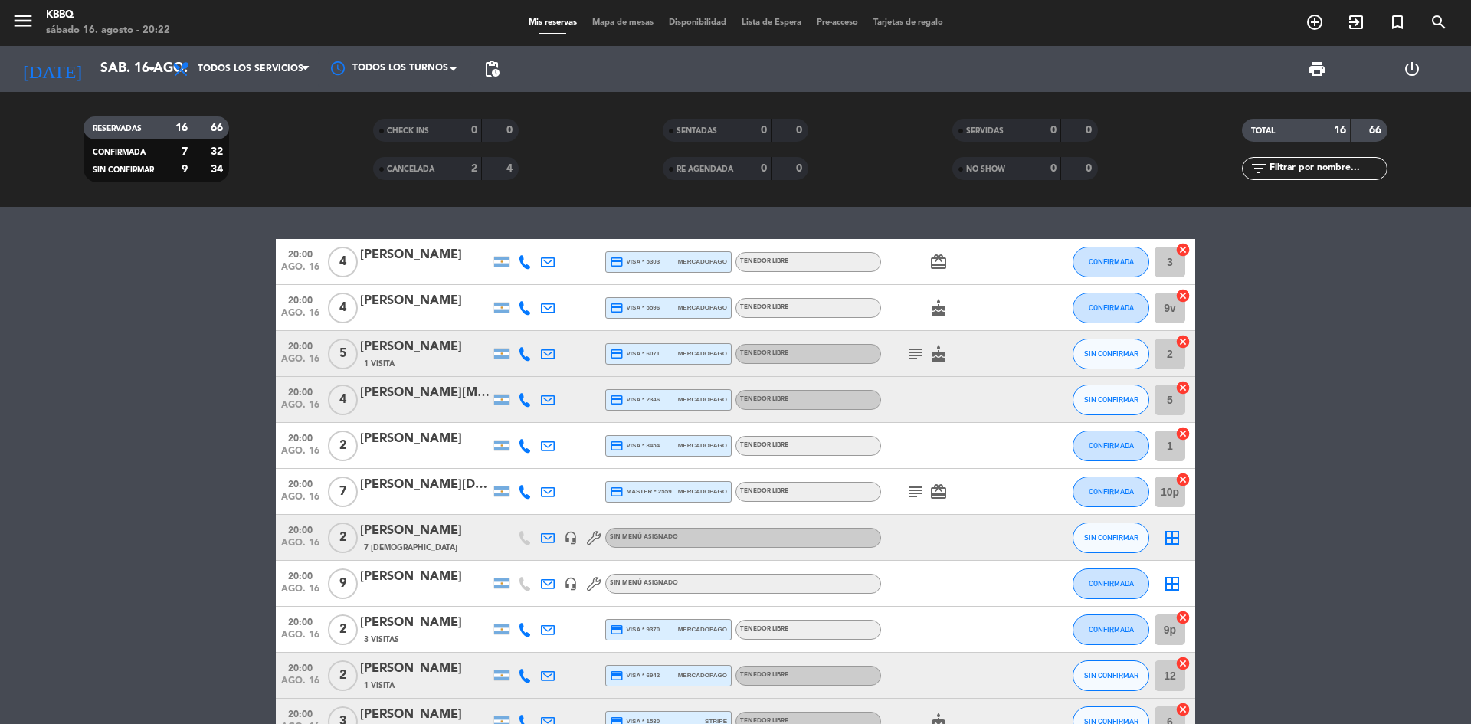
click at [1101, 277] on div "CONFIRMADA" at bounding box center [1111, 261] width 77 height 45
click at [1103, 268] on button "CONFIRMADA" at bounding box center [1111, 262] width 77 height 31
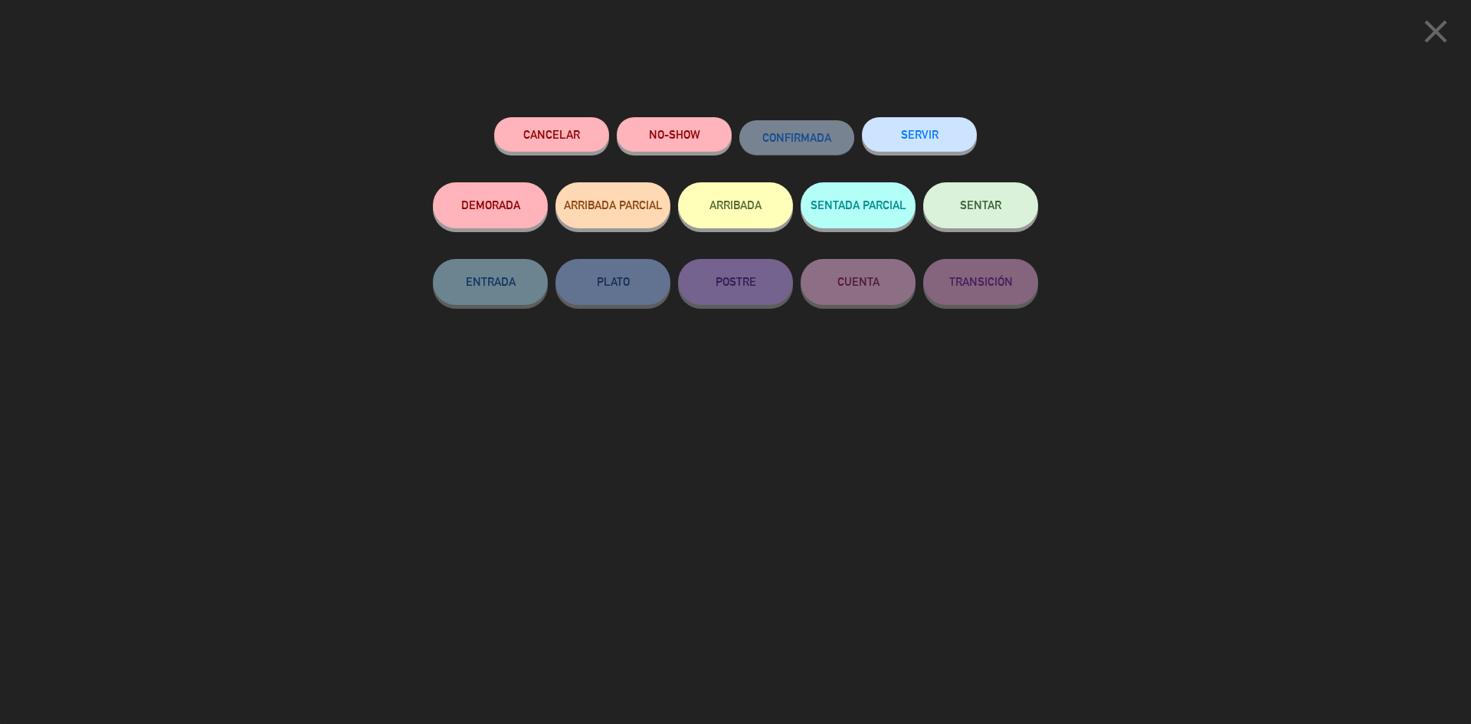
click at [950, 142] on button "SERVIR" at bounding box center [919, 134] width 115 height 34
